Goal: Task Accomplishment & Management: Complete application form

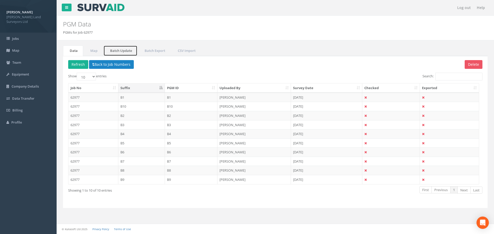
click at [123, 50] on link "Batch Update" at bounding box center [120, 51] width 34 height 11
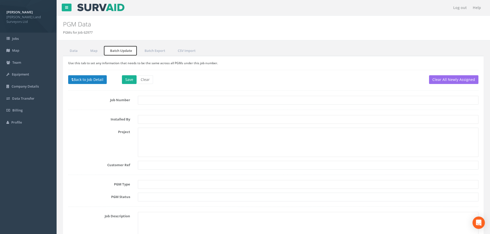
click at [128, 51] on link "Batch Update" at bounding box center [120, 51] width 34 height 11
click at [164, 101] on input "text" at bounding box center [308, 100] width 341 height 9
type input "62977"
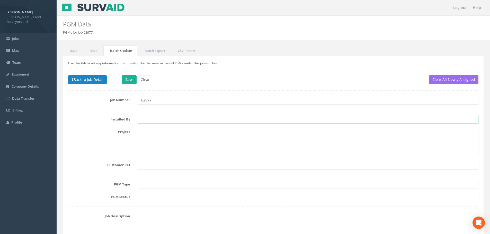
click at [156, 120] on input "text" at bounding box center [308, 119] width 341 height 9
type input "HA"
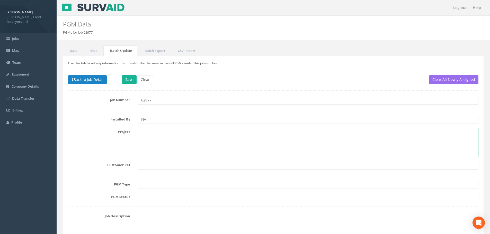
click at [155, 131] on textarea at bounding box center [308, 142] width 341 height 29
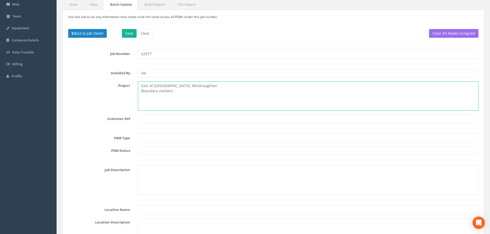
scroll to position [51, 0]
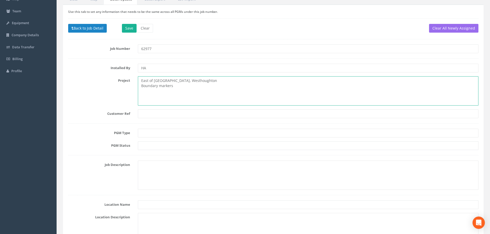
type textarea "East of [GEOGRAPHIC_DATA], Westhoughton Boundary markers"
click at [146, 132] on input "text" at bounding box center [308, 133] width 341 height 9
click at [148, 145] on input "text" at bounding box center [308, 145] width 341 height 9
type input "N"
type input "Boundary marker"
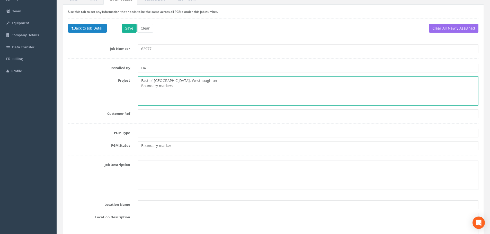
drag, startPoint x: 172, startPoint y: 85, endPoint x: 141, endPoint y: 86, distance: 31.4
click at [141, 86] on textarea "East of [GEOGRAPHIC_DATA], Westhoughton Boundary markers" at bounding box center [308, 90] width 341 height 29
type textarea "East of [GEOGRAPHIC_DATA], [GEOGRAPHIC_DATA]"
click at [153, 132] on input "text" at bounding box center [308, 133] width 341 height 9
click at [169, 145] on input "Boundary marker" at bounding box center [308, 145] width 341 height 9
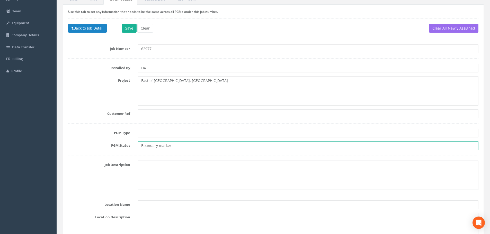
drag, startPoint x: 175, startPoint y: 144, endPoint x: 140, endPoint y: 143, distance: 35.0
click at [140, 143] on input "Boundary marker" at bounding box center [308, 145] width 341 height 9
click at [146, 133] on input "text" at bounding box center [308, 133] width 341 height 9
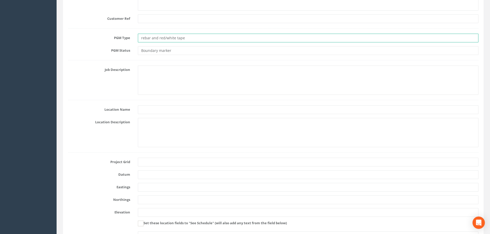
scroll to position [154, 0]
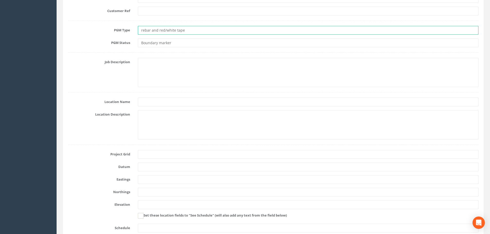
type input "rebar and red/white tape"
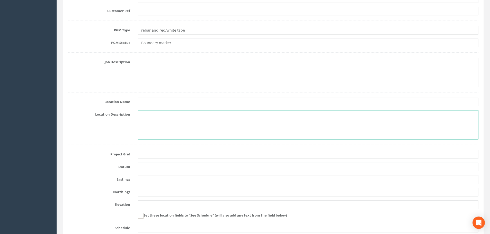
click at [148, 115] on textarea at bounding box center [308, 124] width 341 height 29
type textarea "Boundary of"
drag, startPoint x: 184, startPoint y: 114, endPoint x: 142, endPoint y: 113, distance: 41.7
click at [142, 113] on textarea "Boundary of" at bounding box center [308, 124] width 341 height 29
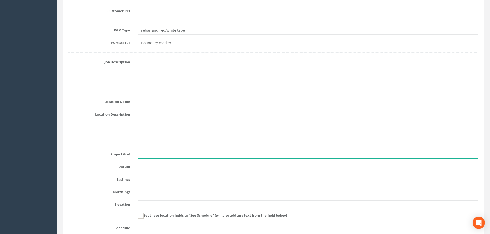
click at [142, 154] on input "text" at bounding box center [308, 154] width 341 height 9
paste input "OSGB36(15)"
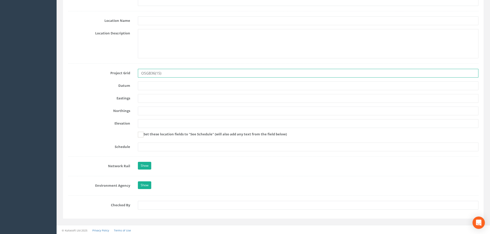
scroll to position [237, 0]
type input "OSGB36(15)"
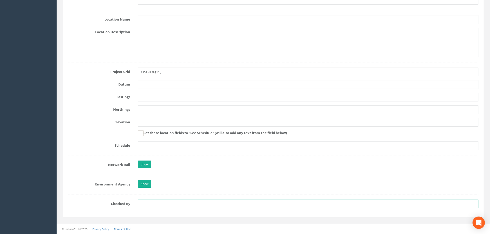
click at [189, 204] on input "text" at bounding box center [308, 204] width 341 height 9
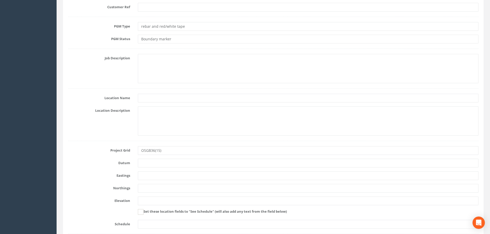
scroll to position [83, 0]
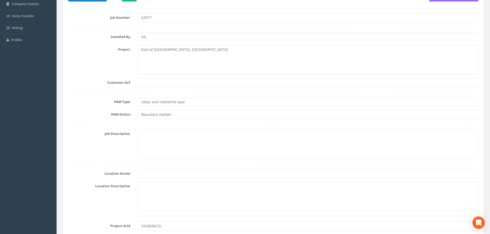
type input "MRS"
click at [143, 102] on input "rebar and red/white tape" at bounding box center [308, 102] width 341 height 9
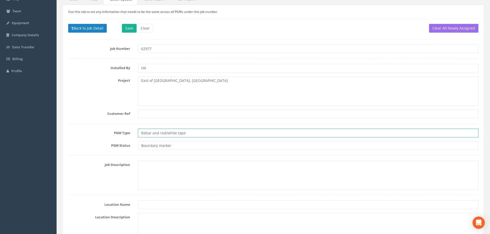
scroll to position [5, 0]
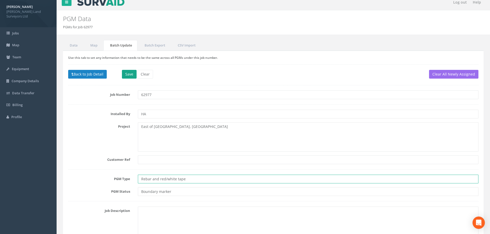
type input "Rebar and red/white tape"
click at [130, 73] on button "Save" at bounding box center [129, 74] width 15 height 9
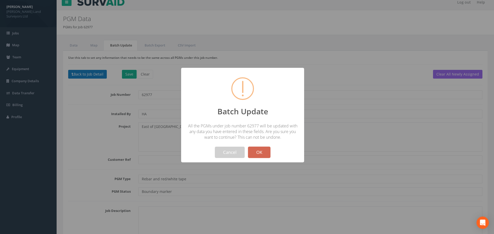
click at [257, 154] on button "OK" at bounding box center [259, 152] width 22 height 11
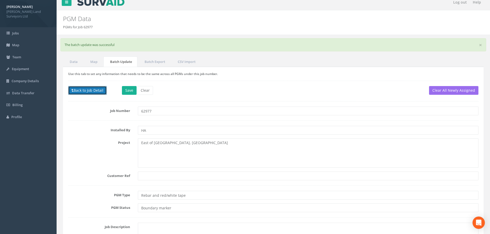
click at [75, 90] on button "Back to Job Detail" at bounding box center [87, 90] width 39 height 9
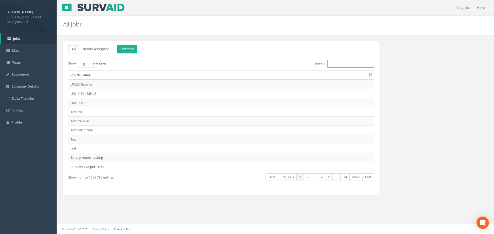
click at [331, 62] on input "Search:" at bounding box center [350, 64] width 47 height 8
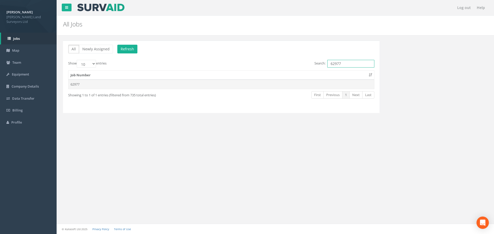
type input "62977"
click at [75, 85] on td "62977" at bounding box center [221, 84] width 306 height 9
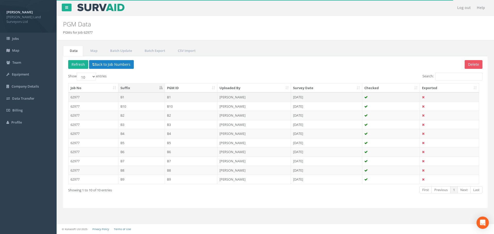
click at [121, 97] on td "B1" at bounding box center [141, 97] width 47 height 9
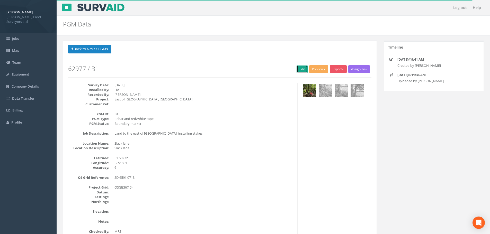
click at [297, 68] on link "Edit" at bounding box center [302, 69] width 11 height 8
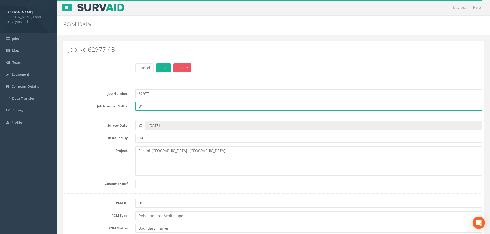
drag, startPoint x: 151, startPoint y: 106, endPoint x: 129, endPoint y: 108, distance: 22.7
click at [129, 108] on div "Job Number Suffix B1" at bounding box center [273, 106] width 426 height 9
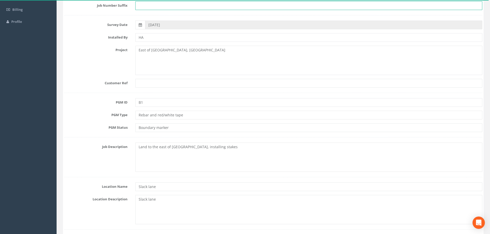
scroll to position [103, 0]
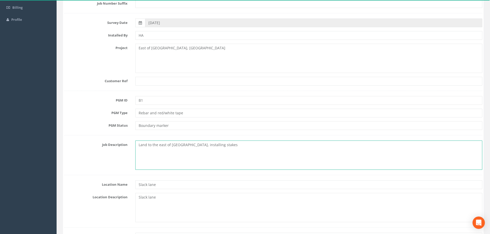
click at [171, 145] on textarea "Land to the east of [GEOGRAPHIC_DATA], installing stakes" at bounding box center [308, 155] width 347 height 29
drag, startPoint x: 219, startPoint y: 145, endPoint x: 133, endPoint y: 143, distance: 85.9
click at [133, 143] on div "Land to the east of [GEOGRAPHIC_DATA], installing stakes" at bounding box center [308, 155] width 355 height 29
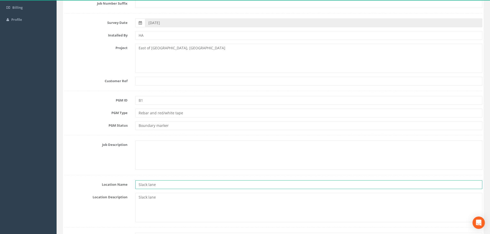
drag, startPoint x: 160, startPoint y: 184, endPoint x: 133, endPoint y: 182, distance: 27.3
click at [133, 182] on div "Slack lane" at bounding box center [308, 185] width 355 height 9
drag, startPoint x: 156, startPoint y: 197, endPoint x: 135, endPoint y: 197, distance: 21.9
click at [135, 197] on div "Slack lane" at bounding box center [308, 207] width 355 height 29
drag, startPoint x: 152, startPoint y: 197, endPoint x: 173, endPoint y: 198, distance: 21.4
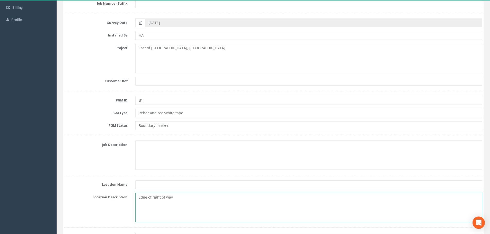
click at [173, 198] on textarea "Edge of right of way" at bounding box center [308, 207] width 347 height 29
click at [172, 197] on textarea "Edge of field access title" at bounding box center [308, 207] width 347 height 29
click at [200, 199] on textarea "Edge of field access shown on title" at bounding box center [308, 207] width 347 height 29
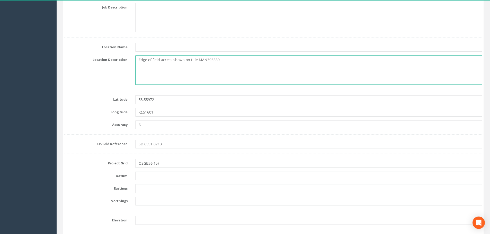
scroll to position [257, 0]
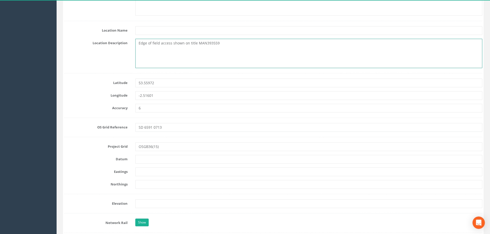
type textarea "Edge of field access shown on title MAN393559"
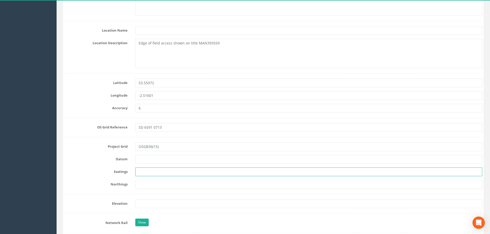
click at [138, 171] on input "text" at bounding box center [308, 172] width 347 height 9
paste input "365915.854"
type input "365915.854m"
click at [139, 184] on input "text" at bounding box center [308, 184] width 347 height 9
paste input "407129.623"
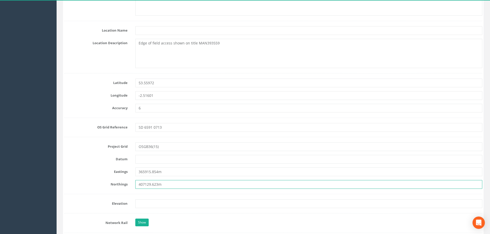
type input "407129.623m"
click at [139, 203] on input "text" at bounding box center [308, 204] width 347 height 9
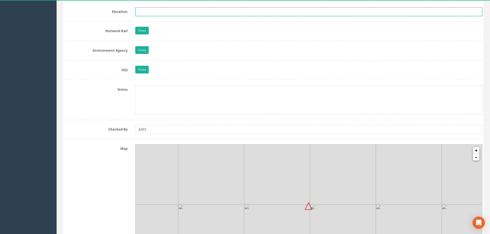
scroll to position [463, 0]
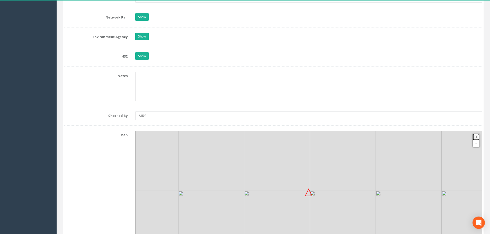
click at [476, 136] on link "+" at bounding box center [476, 137] width 7 height 7
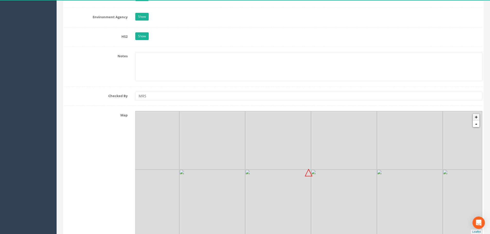
click at [476, 136] on img at bounding box center [476, 137] width 66 height 66
click at [478, 118] on link "+" at bounding box center [476, 117] width 7 height 7
click at [325, 166] on img at bounding box center [347, 198] width 66 height 66
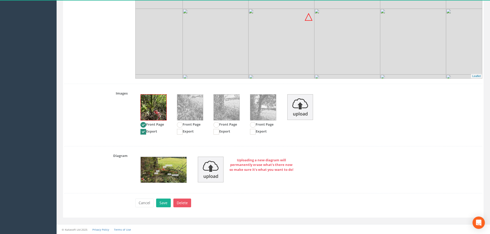
scroll to position [639, 0]
click at [163, 203] on button "Save" at bounding box center [163, 203] width 15 height 9
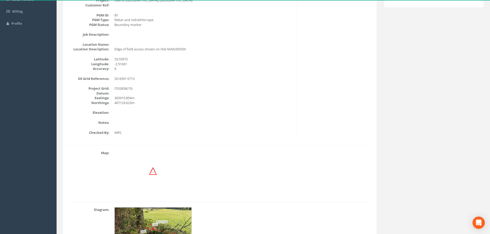
scroll to position [0, 0]
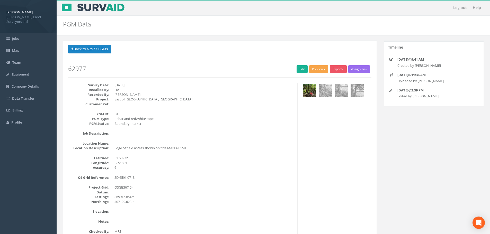
click at [314, 69] on button "Preview" at bounding box center [318, 69] width 19 height 8
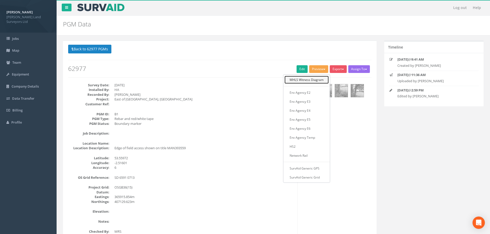
click at [313, 80] on link "MHLS Witness Diagram" at bounding box center [306, 80] width 44 height 8
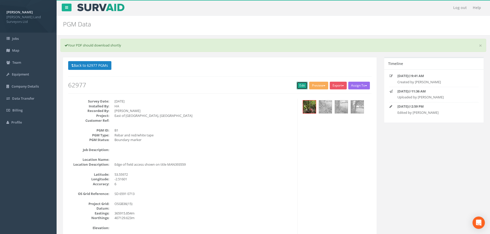
click at [298, 85] on link "Edit" at bounding box center [302, 86] width 11 height 8
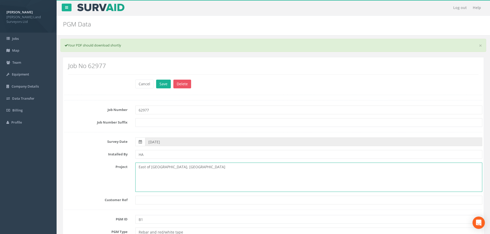
click at [140, 167] on textarea "East of [GEOGRAPHIC_DATA], [GEOGRAPHIC_DATA]" at bounding box center [308, 177] width 347 height 29
type textarea "Land east of [GEOGRAPHIC_DATA], [GEOGRAPHIC_DATA]"
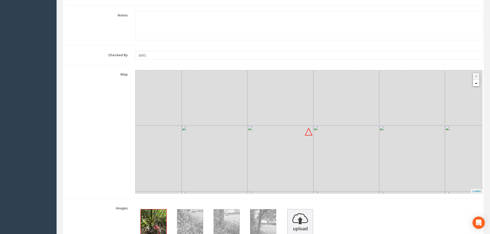
scroll to position [540, 0]
click at [263, 126] on img at bounding box center [280, 159] width 66 height 66
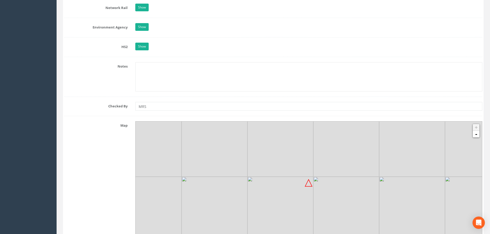
scroll to position [514, 0]
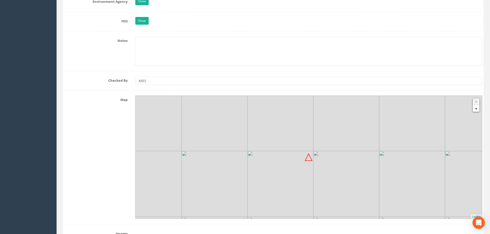
drag, startPoint x: 122, startPoint y: 99, endPoint x: 262, endPoint y: 133, distance: 144.7
click at [476, 110] on link "-" at bounding box center [476, 108] width 7 height 7
click at [475, 103] on link "+" at bounding box center [476, 102] width 7 height 7
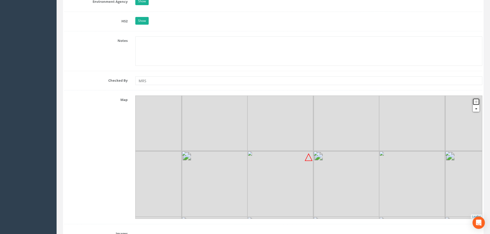
click at [475, 103] on link "+" at bounding box center [476, 102] width 7 height 7
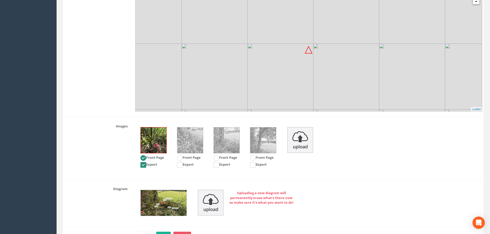
scroll to position [630, 0]
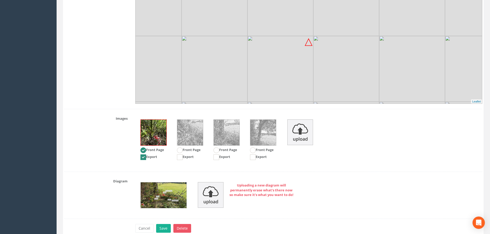
drag, startPoint x: 344, startPoint y: 129, endPoint x: 330, endPoint y: 137, distance: 16.0
click at [330, 137] on div "Front Page Export Front Page Export Front Page Export Front Page Export" at bounding box center [308, 140] width 355 height 52
drag, startPoint x: 301, startPoint y: 67, endPoint x: 313, endPoint y: 73, distance: 13.3
click at [313, 73] on img at bounding box center [292, 75] width 66 height 66
drag, startPoint x: 320, startPoint y: 70, endPoint x: 313, endPoint y: 59, distance: 12.6
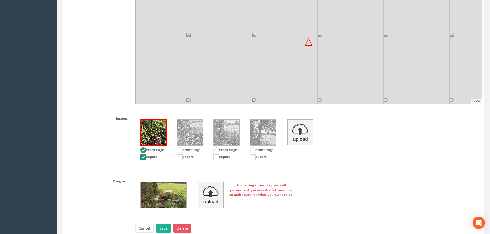
click at [313, 59] on img at bounding box center [285, 65] width 66 height 66
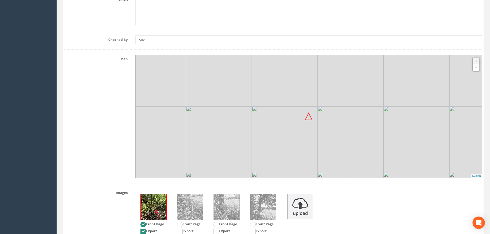
scroll to position [527, 0]
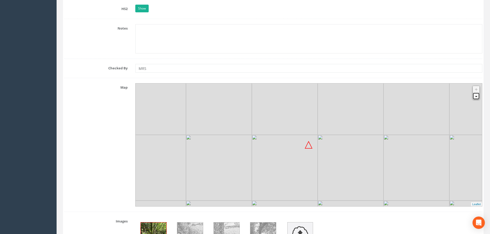
click at [476, 96] on link "-" at bounding box center [476, 96] width 7 height 7
click at [476, 89] on link "+" at bounding box center [476, 89] width 7 height 7
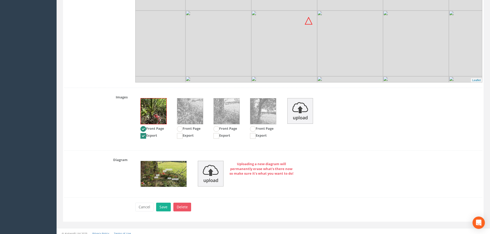
scroll to position [655, 0]
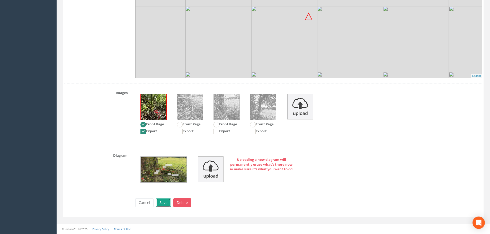
click at [161, 203] on button "Save" at bounding box center [163, 203] width 15 height 9
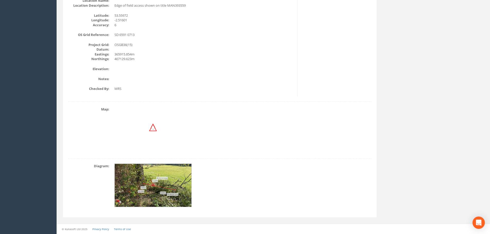
scroll to position [31, 0]
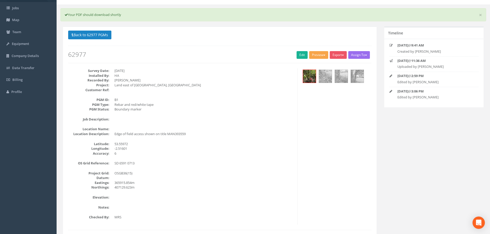
click at [318, 55] on button "Preview" at bounding box center [318, 55] width 19 height 8
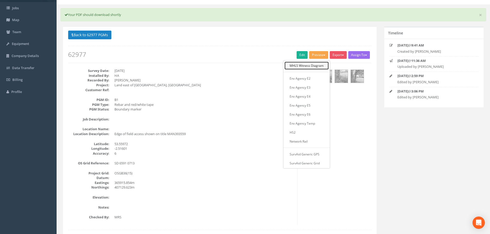
click at [310, 66] on link "MHLS Witness Diagram" at bounding box center [306, 66] width 44 height 8
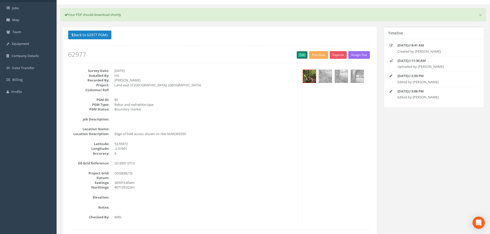
click at [301, 55] on link "Edit" at bounding box center [302, 55] width 11 height 8
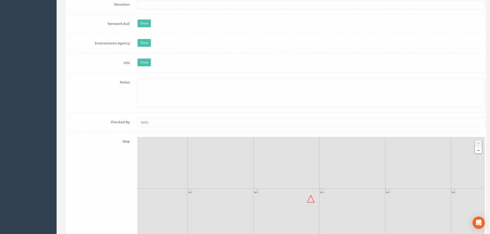
scroll to position [519, 0]
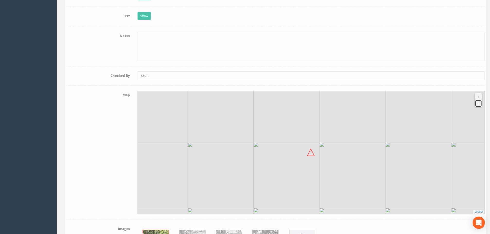
click at [476, 106] on link "-" at bounding box center [476, 103] width 7 height 7
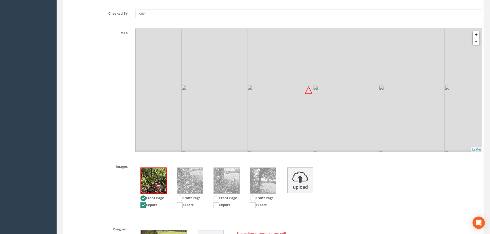
scroll to position [648, 0]
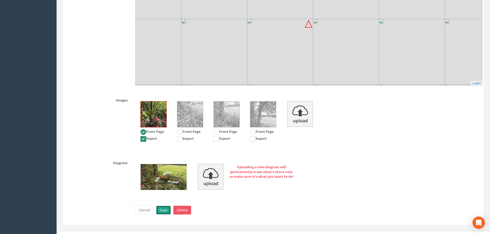
click at [161, 210] on button "Save" at bounding box center [163, 210] width 15 height 9
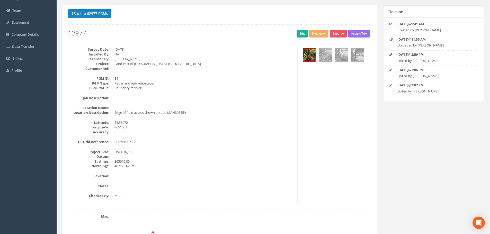
scroll to position [31, 0]
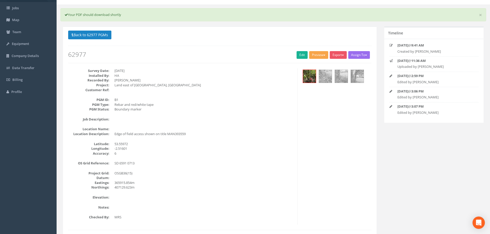
click at [311, 55] on button "Preview" at bounding box center [318, 55] width 19 height 8
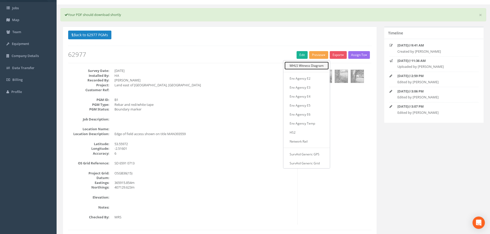
click at [316, 66] on link "MHLS Witness Diagram" at bounding box center [306, 66] width 44 height 8
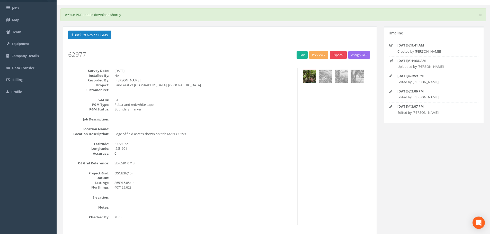
click at [340, 55] on button "Export" at bounding box center [338, 55] width 17 height 8
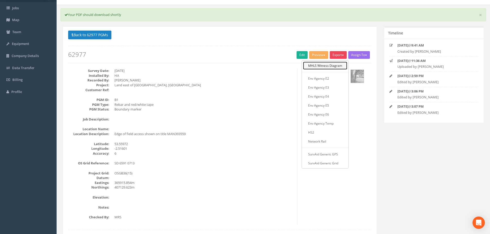
click at [336, 66] on link "MHLS Witness Diagram" at bounding box center [325, 66] width 44 height 8
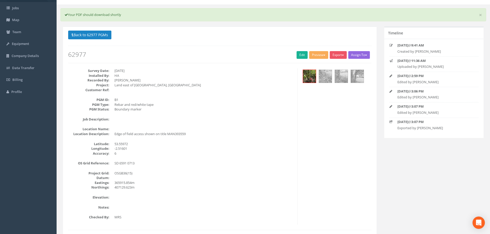
click at [366, 55] on span "button" at bounding box center [366, 55] width 2 height 1
click at [322, 105] on div "Survey Date: [DATE] Installed By: HA Recorded By: [PERSON_NAME] Project: Land e…" at bounding box center [219, 146] width 311 height 156
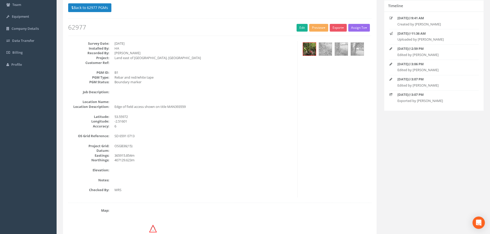
scroll to position [5, 0]
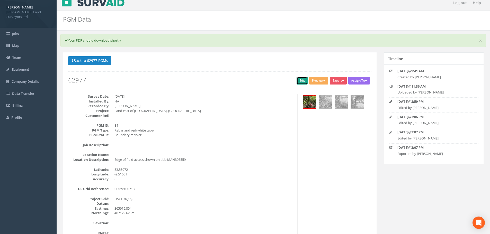
click at [298, 82] on link "Edit" at bounding box center [302, 81] width 11 height 8
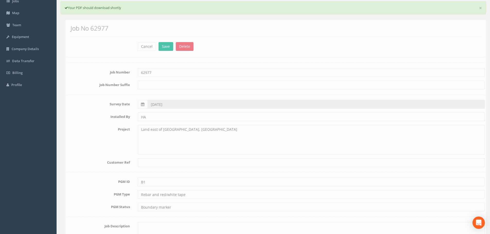
scroll to position [31, 0]
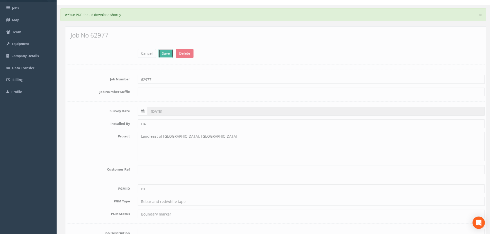
click at [160, 53] on button "Save" at bounding box center [163, 53] width 15 height 9
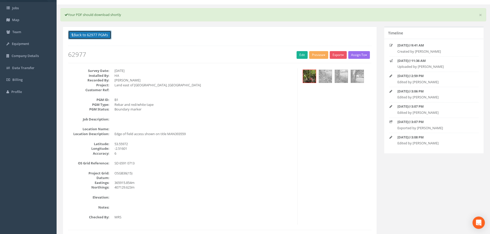
click at [96, 36] on button "Back to 62977 PGMs" at bounding box center [89, 35] width 43 height 9
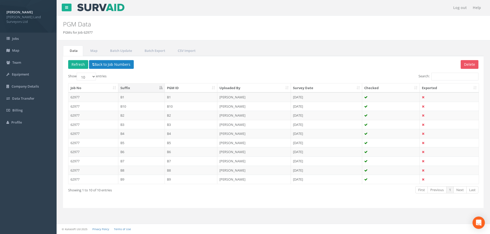
scroll to position [0, 0]
drag, startPoint x: 133, startPoint y: 98, endPoint x: 110, endPoint y: 117, distance: 30.4
click at [110, 118] on td "62977" at bounding box center [93, 115] width 50 height 9
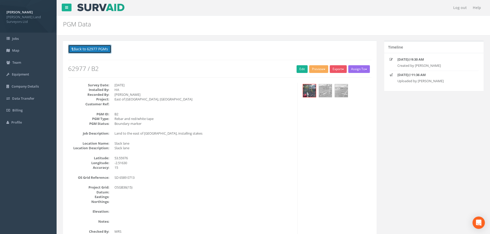
click at [87, 48] on button "Back to 62977 PGMs" at bounding box center [89, 49] width 43 height 9
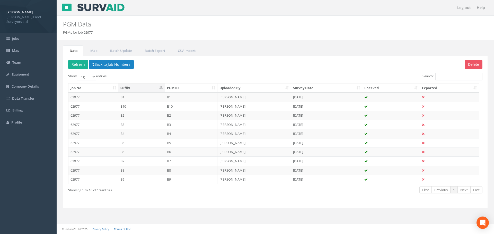
click at [162, 87] on th "Suffix" at bounding box center [141, 88] width 47 height 9
click at [214, 88] on th "PGM ID" at bounding box center [191, 88] width 53 height 9
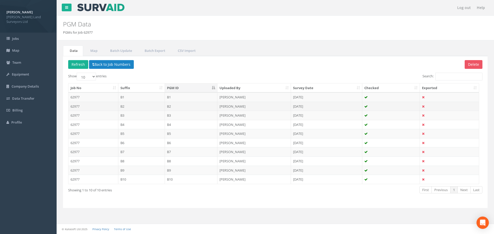
click at [77, 106] on td "62977" at bounding box center [93, 106] width 50 height 9
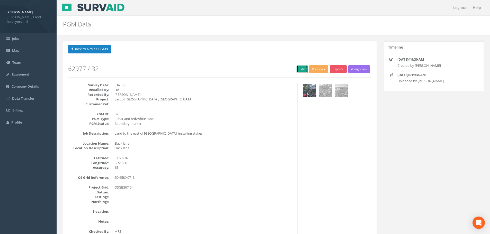
click at [299, 70] on link "Edit" at bounding box center [302, 69] width 11 height 8
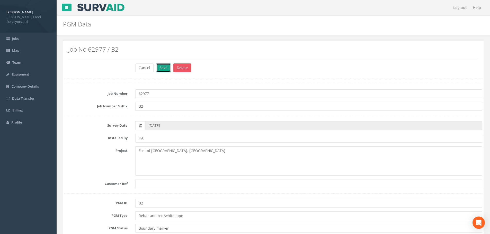
click at [162, 67] on button "Save" at bounding box center [163, 68] width 15 height 9
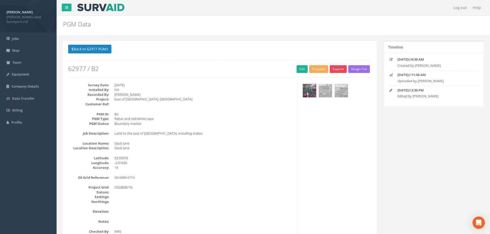
click at [342, 69] on span "button" at bounding box center [343, 69] width 2 height 1
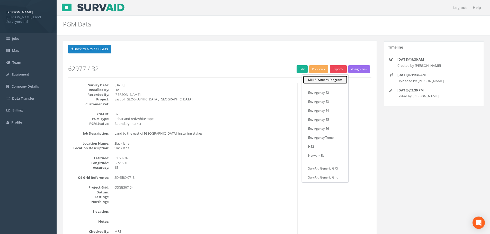
click at [336, 80] on link "MHLS Witness Diagram" at bounding box center [325, 80] width 44 height 8
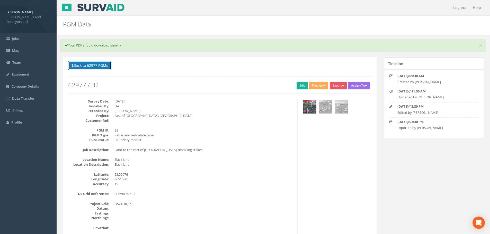
click at [88, 66] on button "Back to 62977 PGMs" at bounding box center [89, 65] width 43 height 9
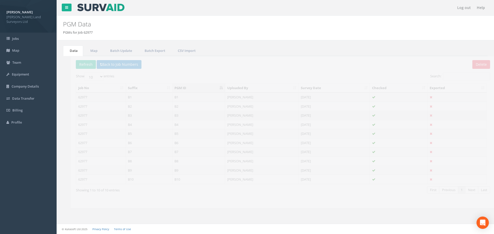
click at [121, 115] on td "B3" at bounding box center [141, 115] width 47 height 9
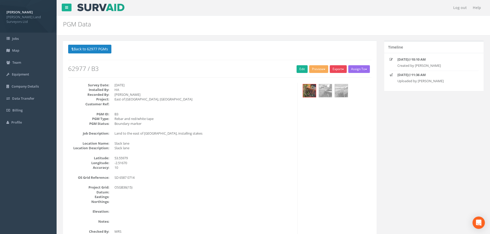
click at [340, 69] on button "Export" at bounding box center [338, 69] width 17 height 8
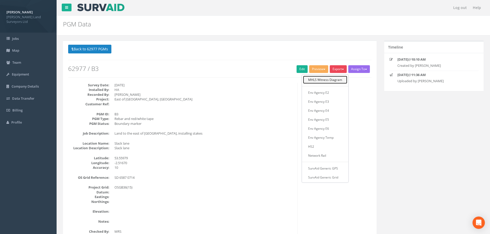
click at [334, 80] on link "MHLS Witness Diagram" at bounding box center [325, 80] width 44 height 8
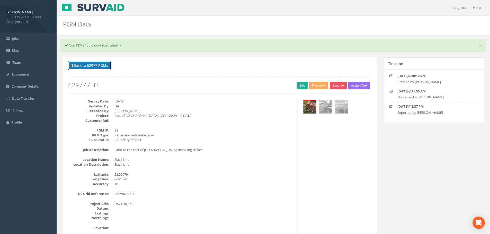
click at [97, 65] on button "Back to 62977 PGMs" at bounding box center [89, 65] width 43 height 9
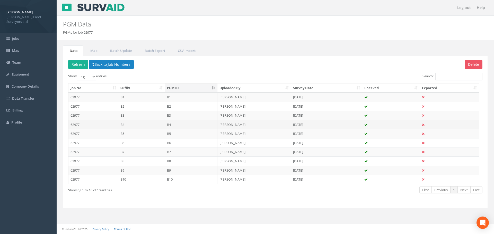
click at [122, 124] on td "B4" at bounding box center [141, 124] width 47 height 9
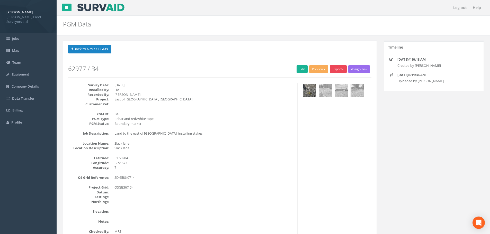
click at [342, 69] on button "Export" at bounding box center [338, 69] width 17 height 8
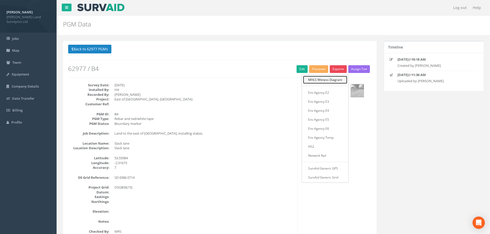
click at [332, 79] on link "MHLS Witness Diagram" at bounding box center [325, 80] width 44 height 8
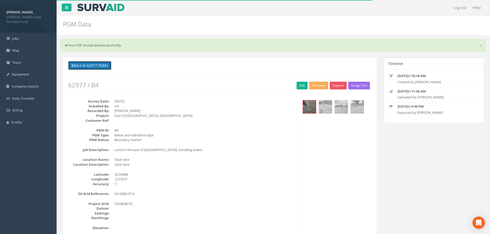
click at [82, 65] on button "Back to 62977 PGMs" at bounding box center [89, 65] width 43 height 9
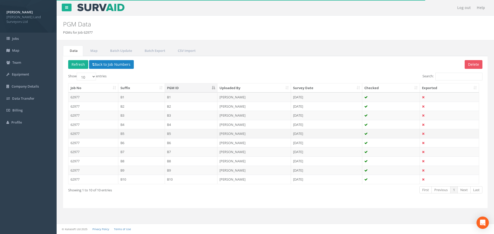
click at [122, 133] on td "B5" at bounding box center [141, 133] width 47 height 9
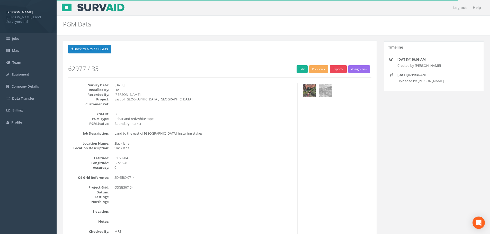
click at [339, 70] on button "Export" at bounding box center [338, 69] width 17 height 8
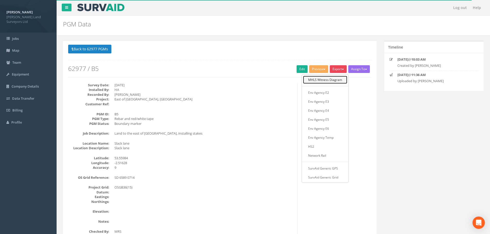
click at [335, 80] on link "MHLS Witness Diagram" at bounding box center [325, 80] width 44 height 8
